Goal: Navigation & Orientation: Go to known website

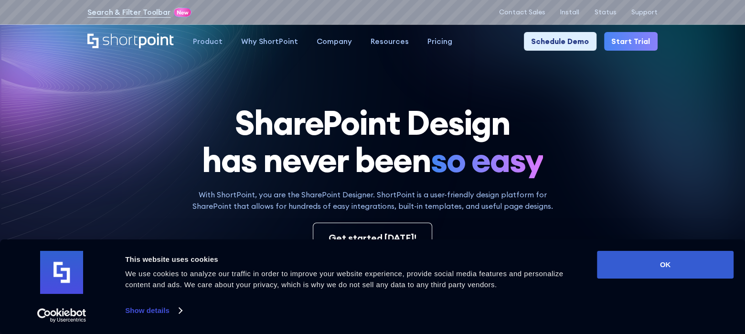
click at [169, 37] on icon "Home" at bounding box center [156, 40] width 35 height 15
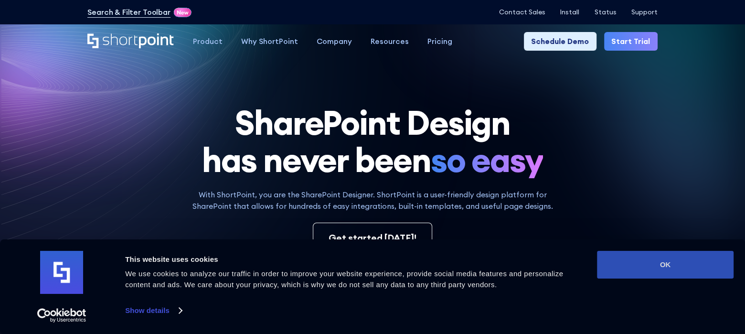
click at [687, 270] on button "OK" at bounding box center [665, 265] width 137 height 28
